Goal: Task Accomplishment & Management: Manage account settings

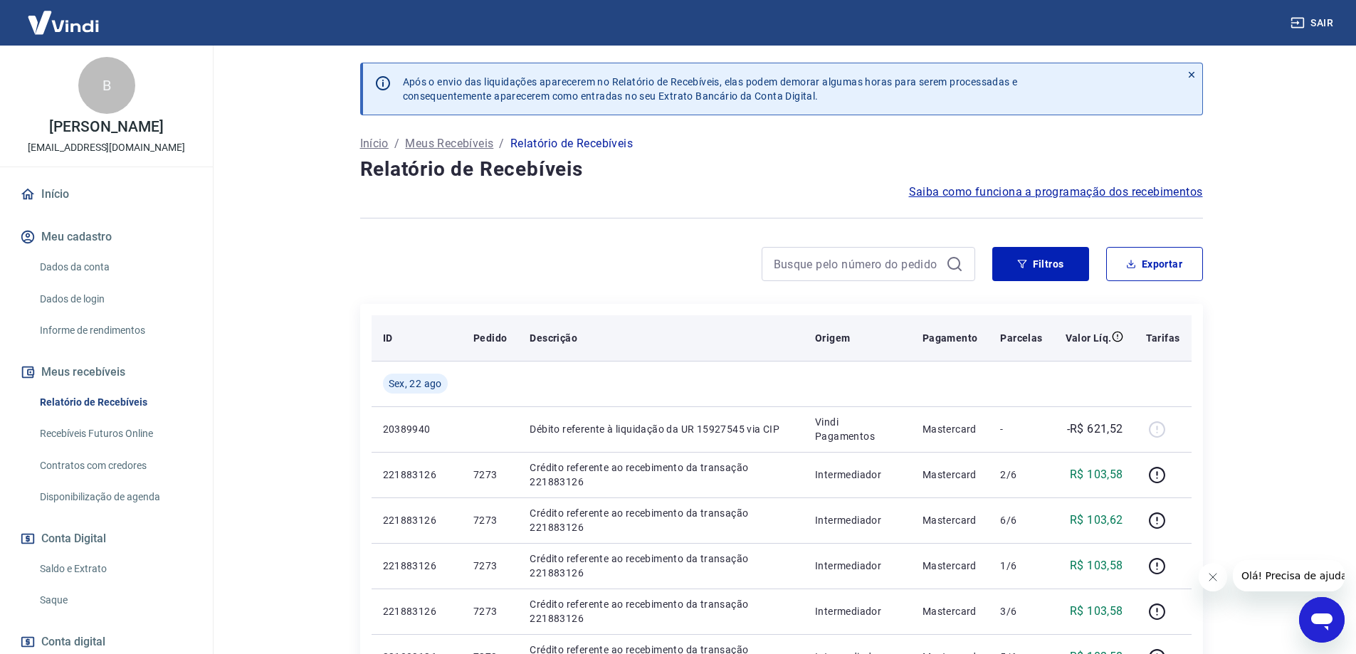
scroll to position [142, 0]
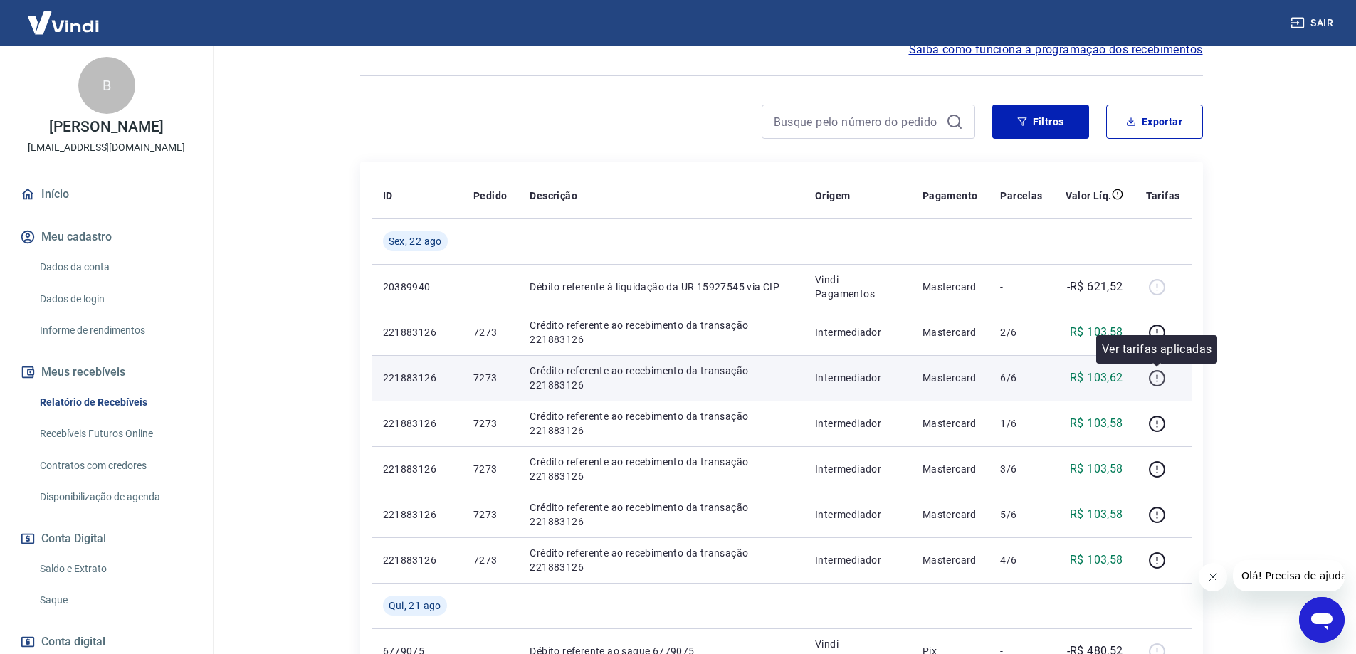
click at [1157, 378] on icon "button" at bounding box center [1157, 376] width 1 height 4
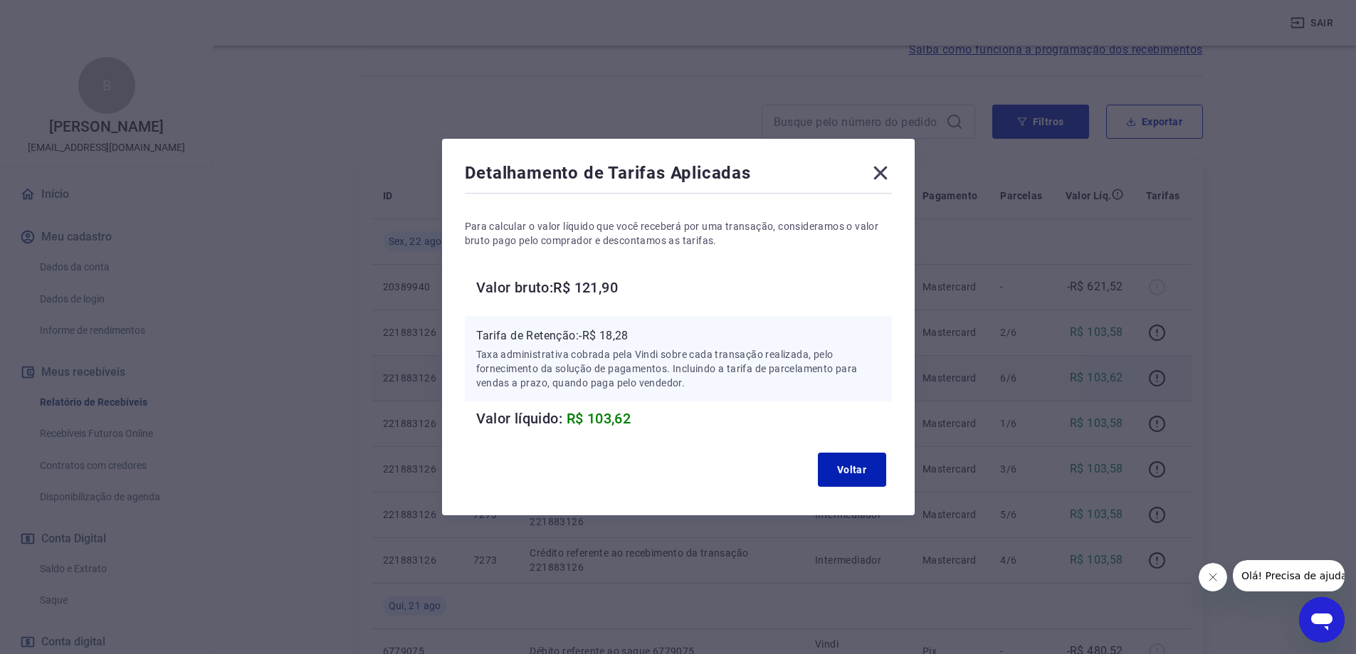
click at [886, 172] on icon at bounding box center [880, 174] width 14 height 14
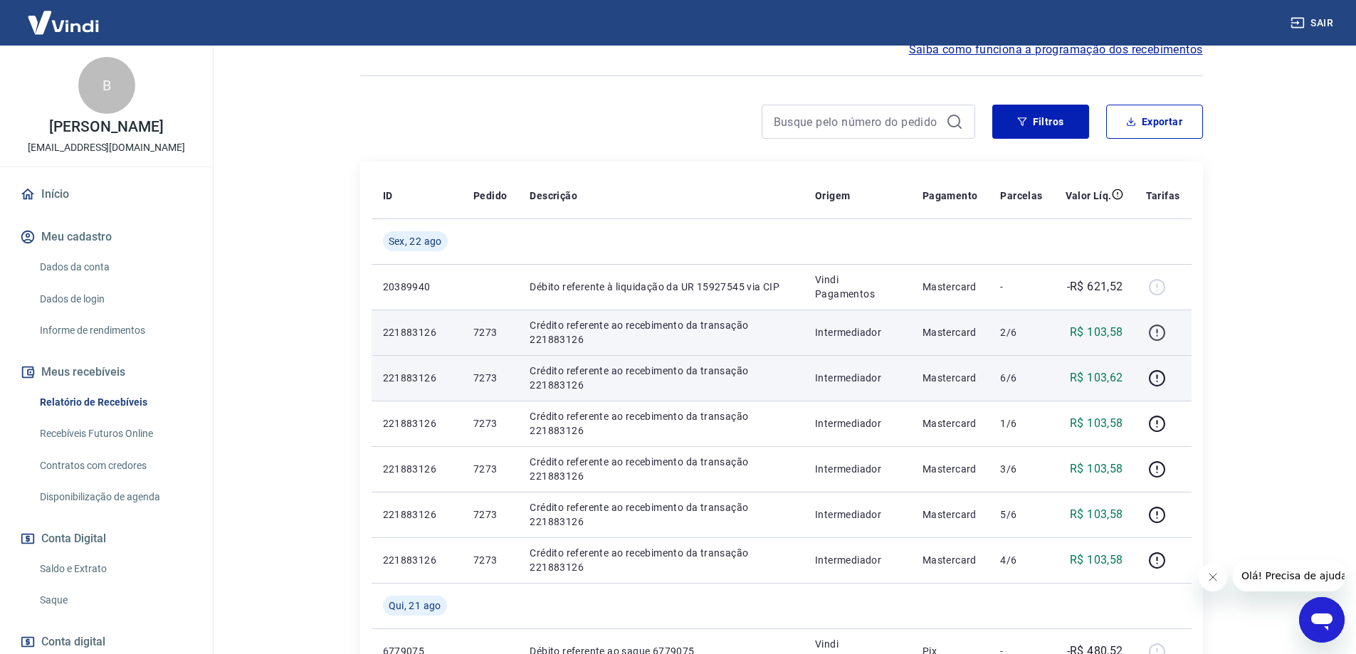
click at [1162, 335] on icon "button" at bounding box center [1157, 333] width 18 height 18
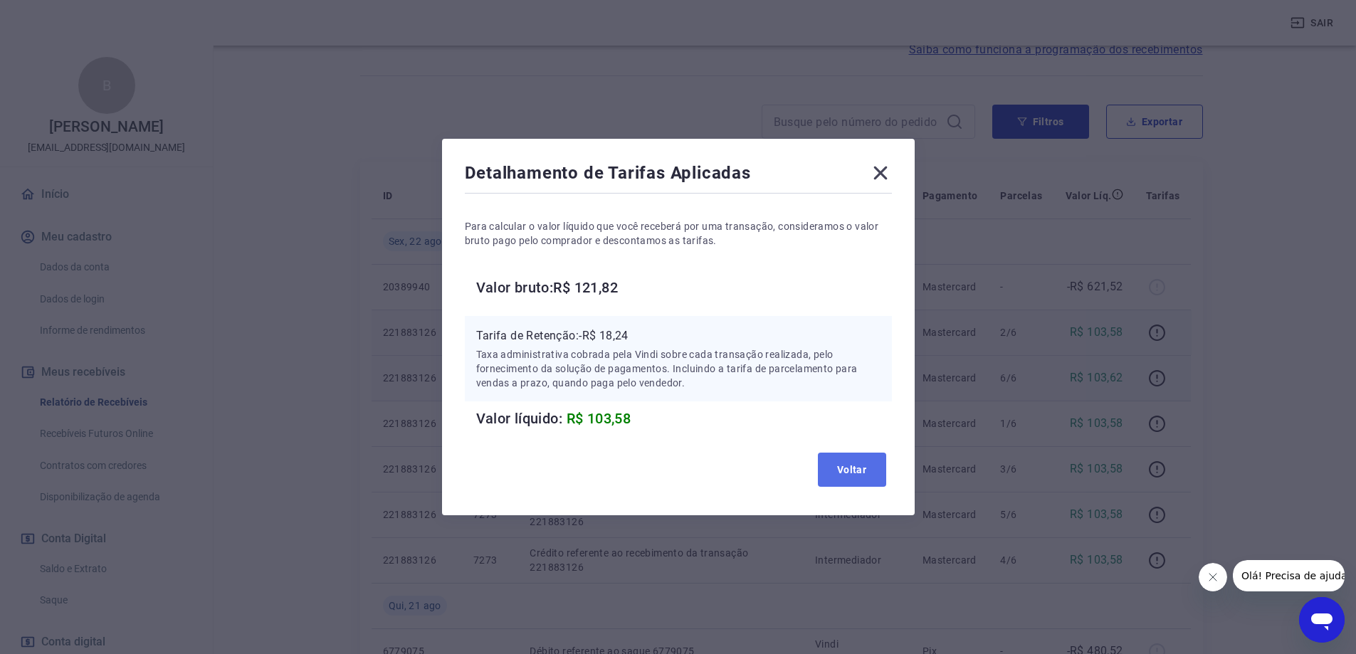
click at [839, 456] on button "Voltar" at bounding box center [852, 470] width 68 height 34
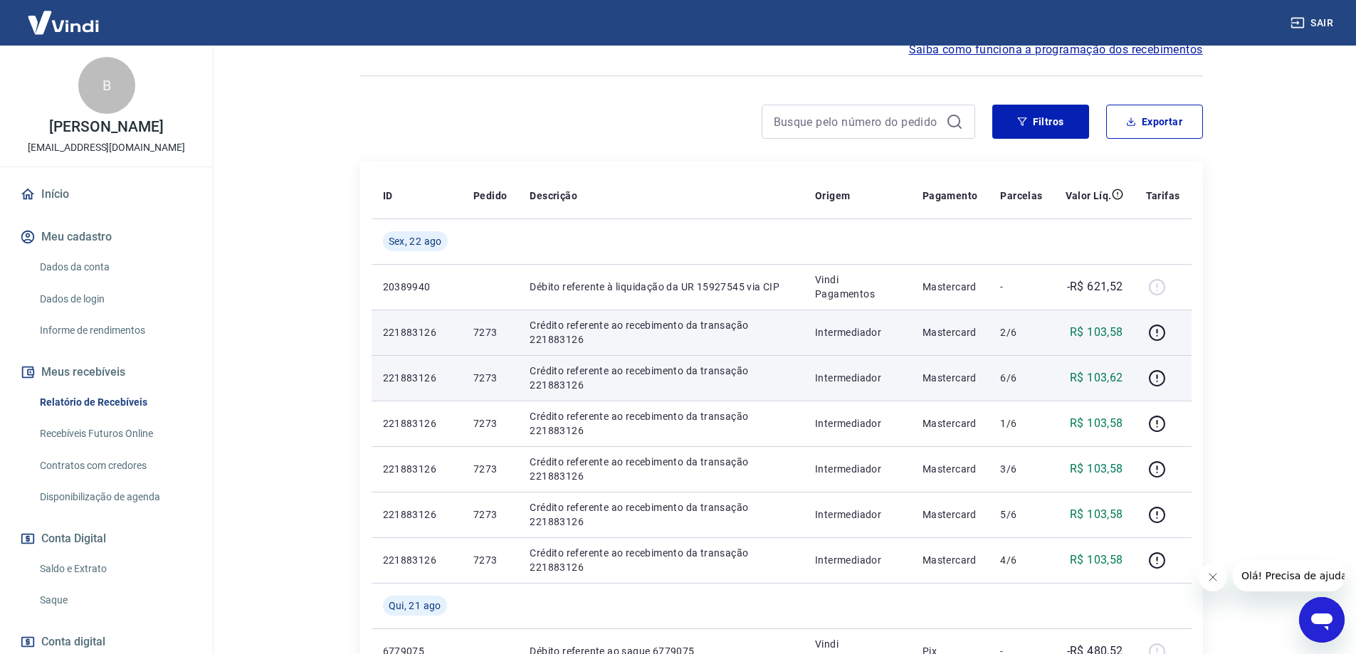
click at [117, 562] on link "Saldo e Extrato" at bounding box center [115, 569] width 162 height 29
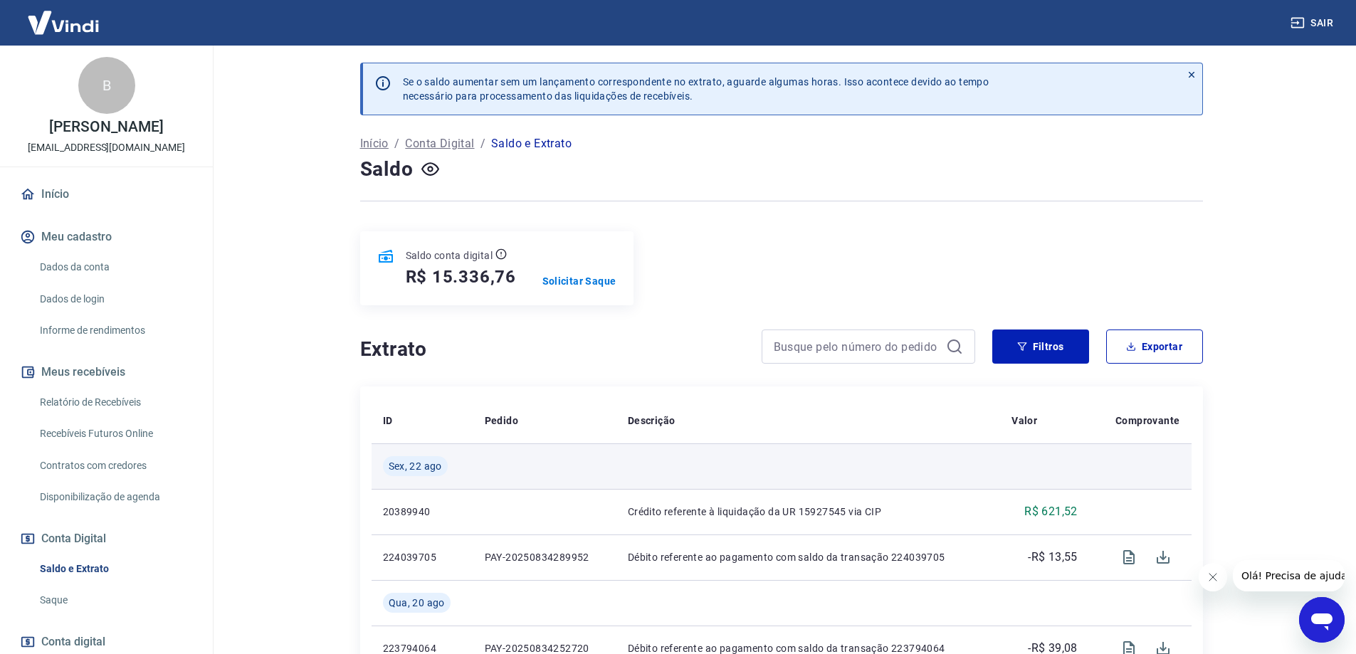
scroll to position [142, 0]
